Goal: Task Accomplishment & Management: Manage account settings

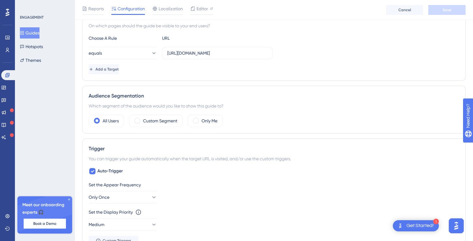
click at [272, 86] on div "Audience Segmentation Which segment of the audience would you like to show this…" at bounding box center [273, 110] width 383 height 48
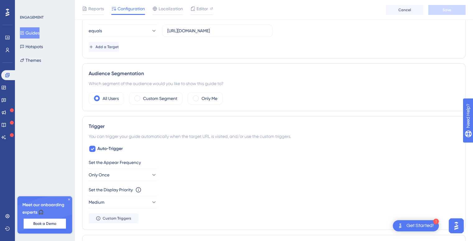
scroll to position [124, 0]
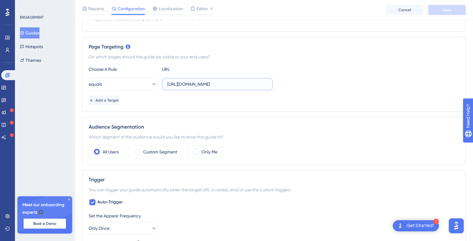
click at [244, 85] on input "https://www.worldoffice.cloud/#/index" at bounding box center [217, 84] width 100 height 7
drag, startPoint x: 251, startPoint y: 84, endPoint x: 138, endPoint y: 84, distance: 113.8
click at [138, 84] on div "equals https://www.worldoffice.cloud/#/index" at bounding box center [181, 84] width 184 height 12
paste input "https://www.worldoffice.cloud/#/panel"
type input "https://www.worldoffice.cloud/#/panel"
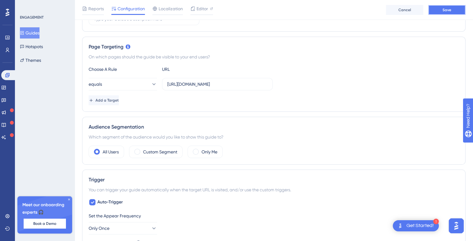
click at [437, 12] on button "Save" at bounding box center [446, 10] width 37 height 10
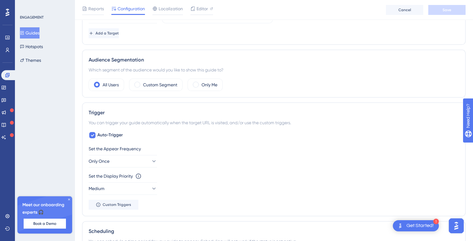
scroll to position [187, 0]
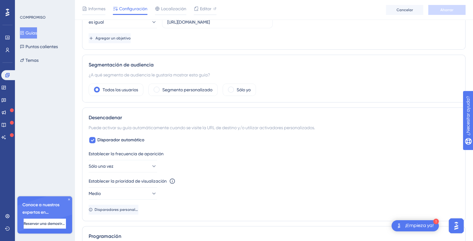
click at [376, 63] on div "Segmentación de audiencia" at bounding box center [274, 64] width 370 height 7
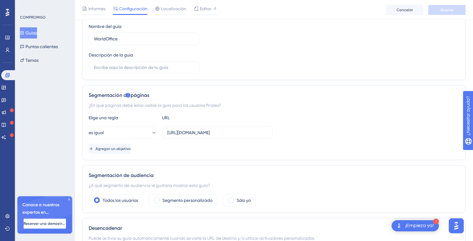
scroll to position [62, 0]
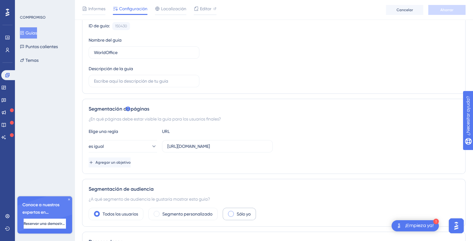
click at [231, 215] on span at bounding box center [231, 214] width 6 height 6
click at [236, 212] on input "radio" at bounding box center [236, 212] width 0 height 0
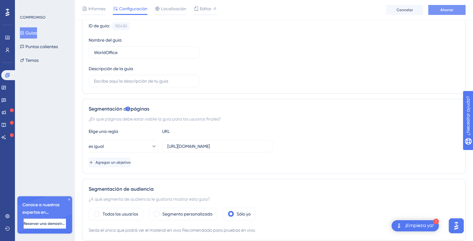
click at [444, 10] on font "Ahorrar" at bounding box center [446, 10] width 13 height 4
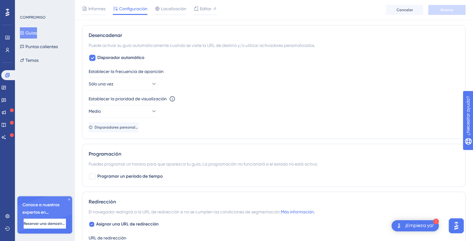
scroll to position [280, 0]
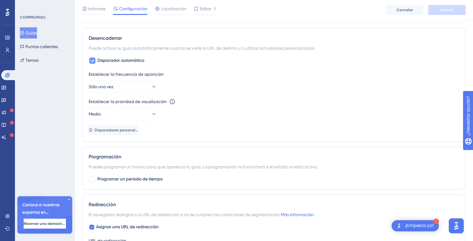
click at [93, 58] on icon at bounding box center [92, 60] width 4 height 5
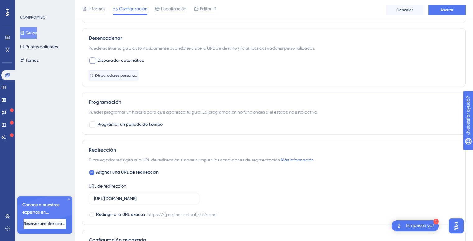
click at [102, 76] on font "Disparadores personalizados" at bounding box center [121, 75] width 53 height 4
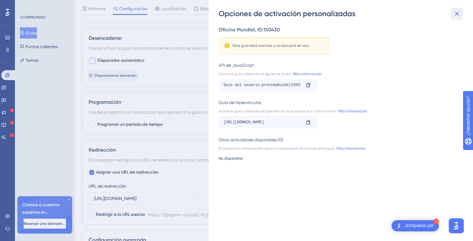
click at [456, 16] on icon at bounding box center [456, 13] width 7 height 7
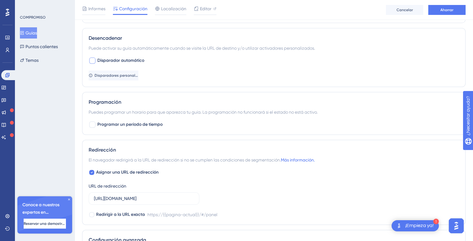
click at [95, 62] on div at bounding box center [92, 61] width 6 height 6
checkbox input "true"
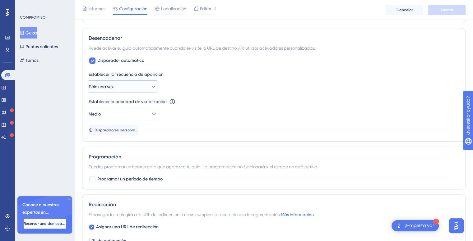
click at [152, 87] on button "Sólo una vez" at bounding box center [123, 87] width 68 height 12
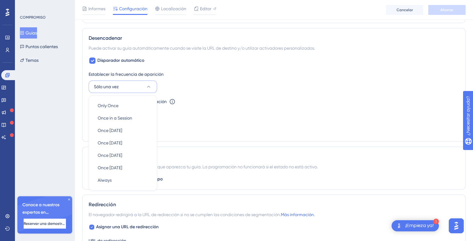
scroll to position [300, 0]
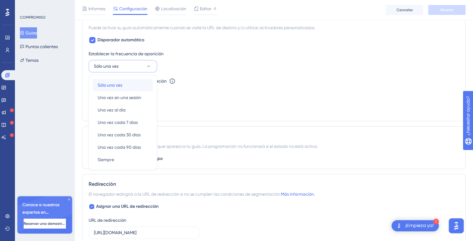
click at [125, 84] on div "Sólo una vez Sólo una vez" at bounding box center [123, 85] width 50 height 12
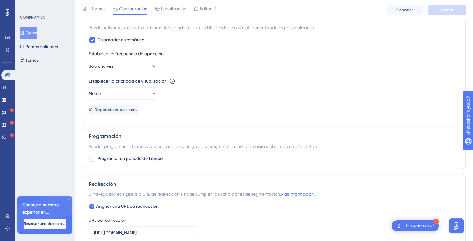
click at [203, 56] on div "Establecer la frecuencia de aparición" at bounding box center [274, 53] width 370 height 7
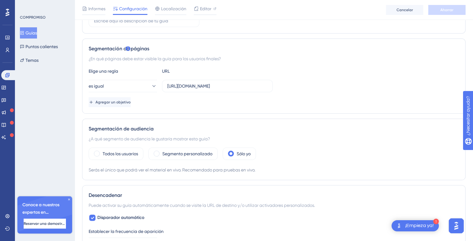
scroll to position [0, 0]
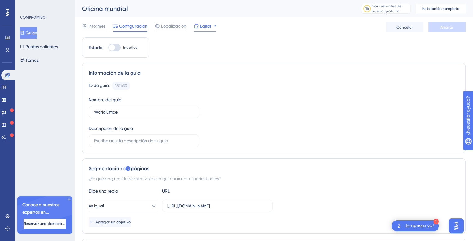
click at [201, 25] on font "Editor" at bounding box center [206, 26] width 12 height 5
click at [240, 107] on div "ID de guía: 150430 Copiar Nombre del guía WorldOffice Descripción de la guía" at bounding box center [274, 114] width 370 height 65
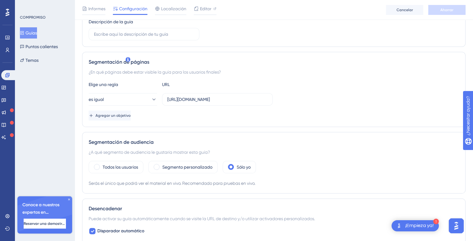
scroll to position [155, 0]
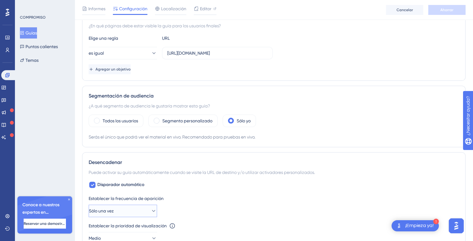
click at [151, 211] on icon at bounding box center [153, 211] width 6 height 6
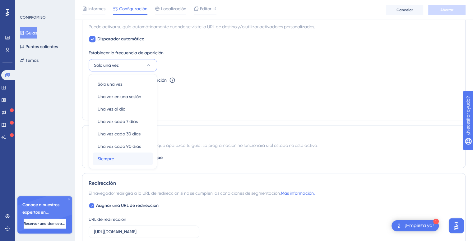
click at [102, 158] on font "Siempre" at bounding box center [106, 158] width 16 height 5
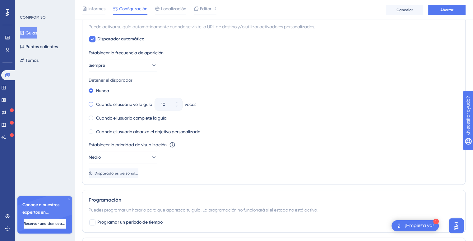
click at [92, 103] on span at bounding box center [91, 104] width 5 height 5
click at [95, 103] on input "radio" at bounding box center [95, 103] width 0 height 0
click at [445, 12] on button "Ahorrar" at bounding box center [446, 10] width 37 height 10
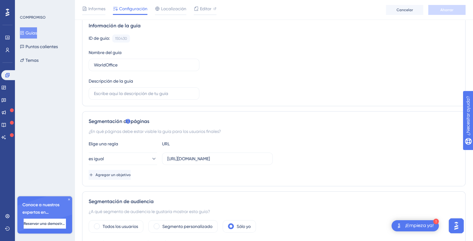
scroll to position [31, 0]
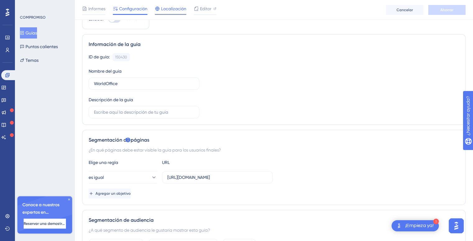
click at [170, 8] on font "Localización" at bounding box center [173, 8] width 25 height 5
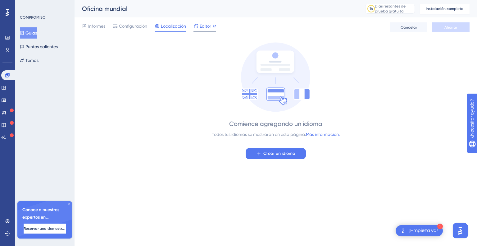
click at [204, 24] on font "Editor" at bounding box center [206, 26] width 12 height 5
click at [86, 27] on icon at bounding box center [84, 26] width 5 height 5
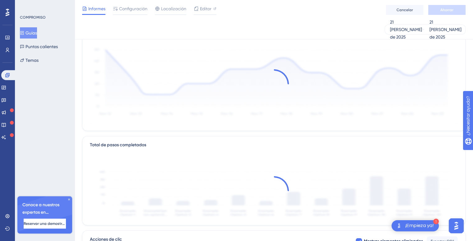
scroll to position [93, 0]
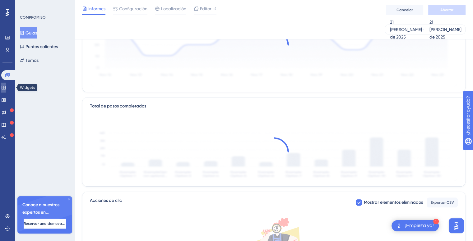
click at [6, 88] on icon at bounding box center [4, 88] width 4 height 4
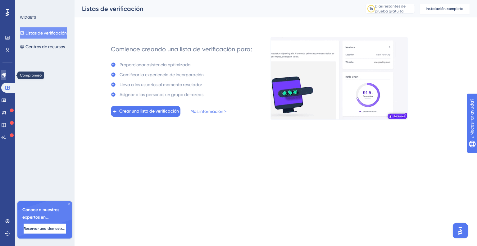
click at [6, 78] on link at bounding box center [3, 75] width 5 height 10
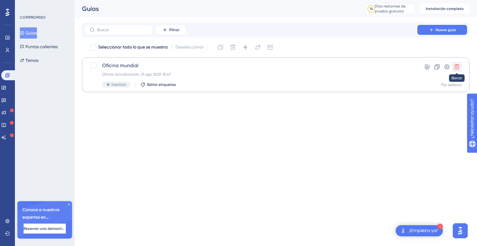
click at [460, 66] on icon at bounding box center [457, 67] width 6 height 6
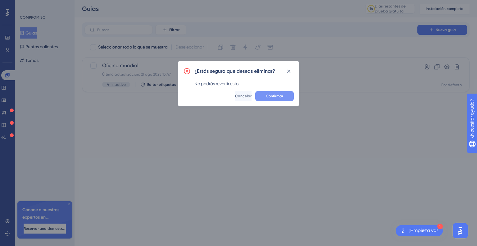
click at [279, 94] on font "Confirmar" at bounding box center [274, 96] width 17 height 4
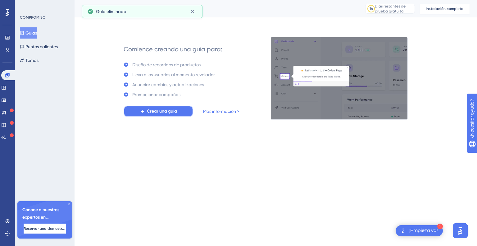
click at [171, 112] on font "Crear una guía" at bounding box center [162, 110] width 30 height 5
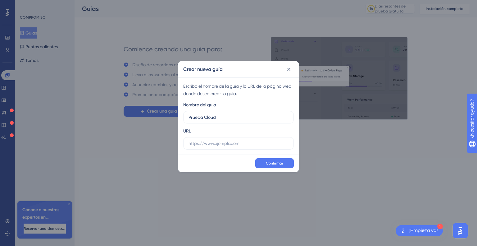
type input "Prueba Cloud"
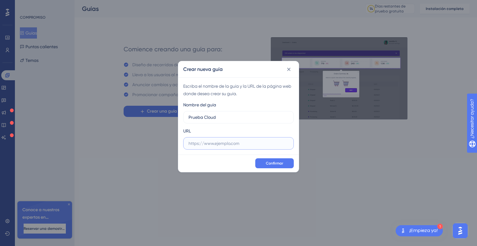
click at [218, 144] on input "text" at bounding box center [239, 143] width 100 height 7
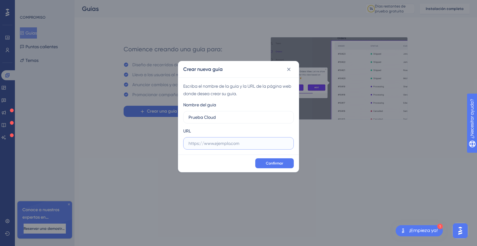
paste input "https://www.worldoffice.cloud/#/panel"
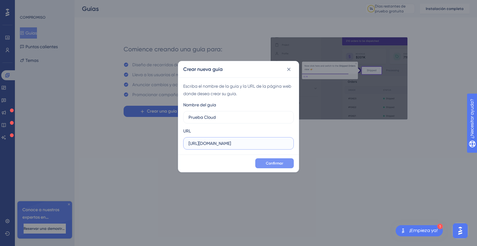
type input "https://www.worldoffice.cloud/#/panel"
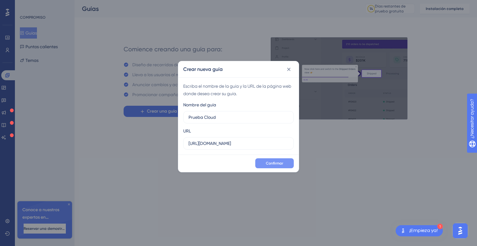
click at [271, 161] on font "Confirmar" at bounding box center [274, 163] width 17 height 4
